Goal: Task Accomplishment & Management: Use online tool/utility

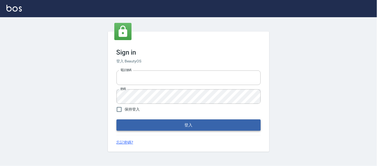
type input "25866822"
click at [154, 126] on button "登入" at bounding box center [189, 124] width 144 height 11
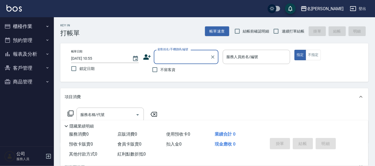
click at [34, 29] on button "櫃檯作業" at bounding box center [27, 26] width 50 height 14
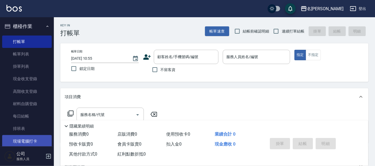
click at [31, 138] on link "現場電腦打卡" at bounding box center [27, 141] width 50 height 12
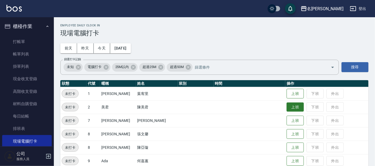
click at [288, 103] on button "上班" at bounding box center [294, 107] width 17 height 9
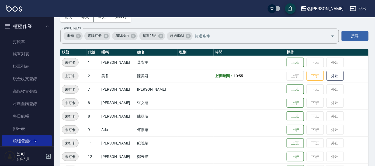
scroll to position [67, 0]
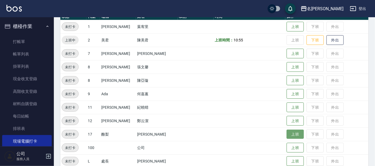
click at [294, 133] on button "上班" at bounding box center [294, 134] width 17 height 9
click at [267, 109] on td at bounding box center [249, 107] width 72 height 13
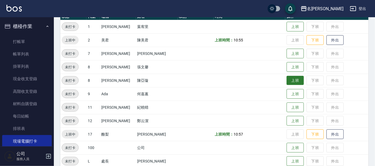
click at [293, 79] on button "上班" at bounding box center [294, 80] width 17 height 9
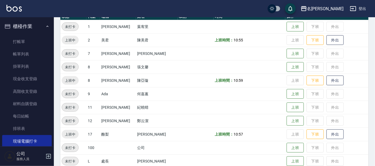
click at [295, 58] on td "上班 下班 外出" at bounding box center [326, 53] width 83 height 13
click at [286, 53] on button "上班" at bounding box center [294, 53] width 17 height 9
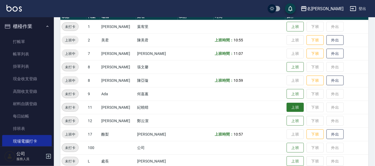
click at [286, 108] on button "上班" at bounding box center [294, 107] width 17 height 9
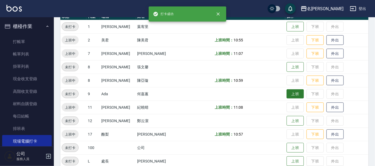
click at [290, 95] on button "上班" at bounding box center [294, 93] width 17 height 9
